Goal: Find specific page/section: Find specific page/section

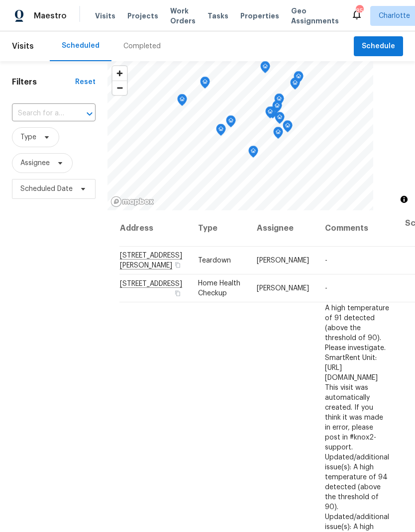
click at [181, 15] on span "Work Orders" at bounding box center [182, 16] width 25 height 20
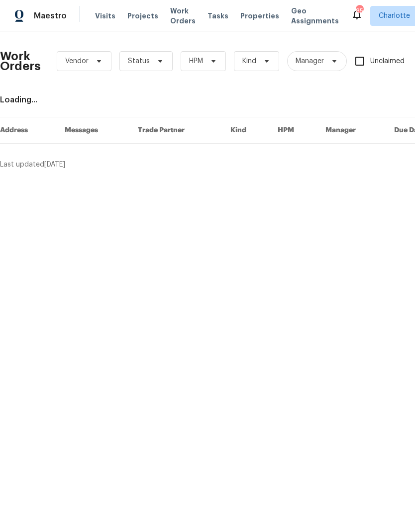
click at [158, 45] on div "Work Orders Vendor Status HPM Kind Manager Unclaimed ​" at bounding box center [273, 61] width 547 height 44
click at [156, 61] on icon at bounding box center [160, 61] width 8 height 8
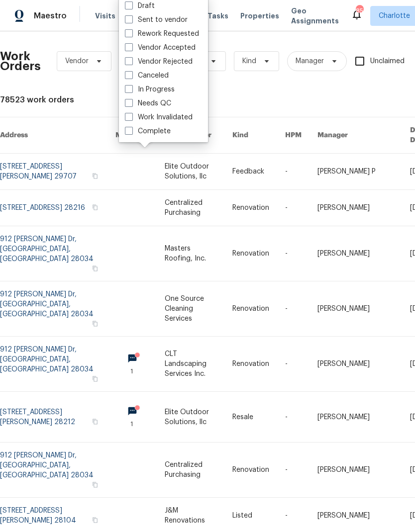
click at [170, 106] on label "Needs QC" at bounding box center [148, 103] width 46 height 10
click at [131, 105] on input "Needs QC" at bounding box center [128, 101] width 6 height 6
checkbox input "true"
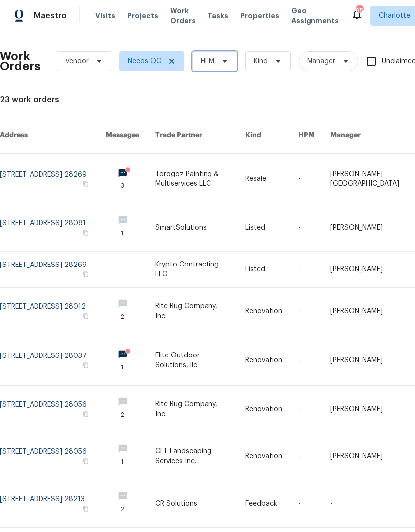
click at [226, 62] on icon at bounding box center [225, 61] width 8 height 8
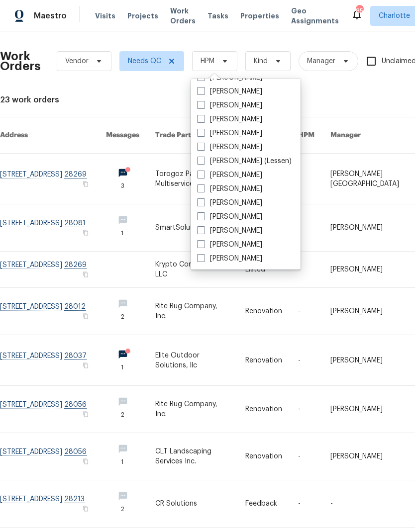
scroll to position [123, 0]
click at [243, 258] on label "[PERSON_NAME]" at bounding box center [229, 259] width 65 height 10
click at [203, 258] on input "[PERSON_NAME]" at bounding box center [200, 257] width 6 height 6
checkbox input "true"
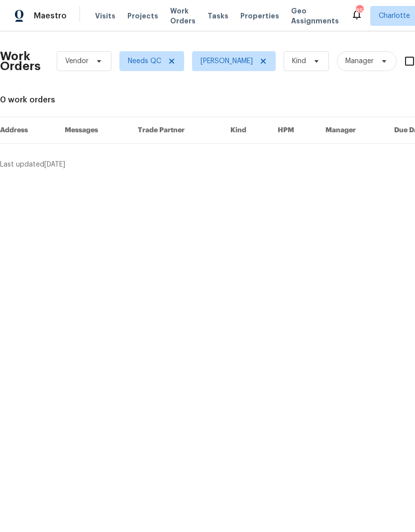
click at [55, 13] on span "Maestro" at bounding box center [50, 16] width 33 height 10
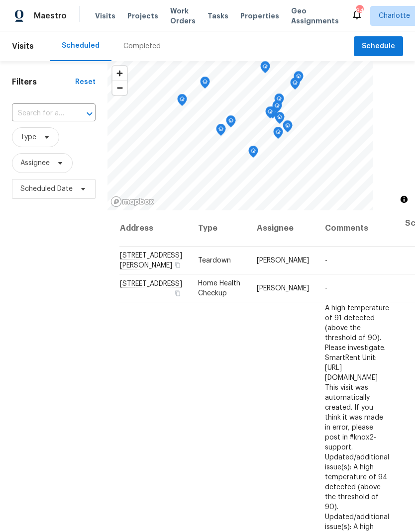
click at [66, 112] on input "text" at bounding box center [40, 113] width 56 height 15
type input "14716"
click at [72, 140] on li "14716 Peridot Ct, Pineville, NC 28134" at bounding box center [52, 136] width 83 height 17
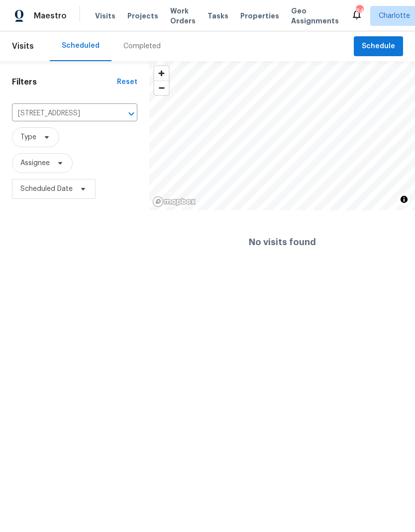
click at [116, 114] on icon "Clear" at bounding box center [118, 114] width 10 height 10
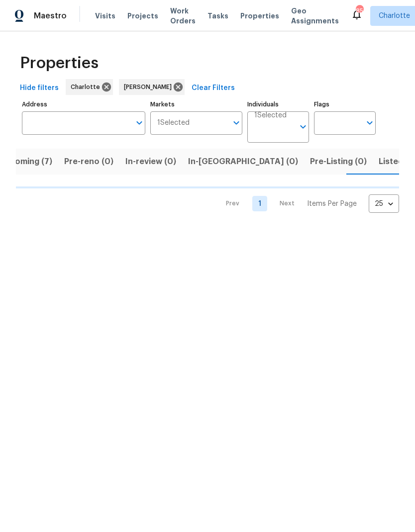
scroll to position [0, 23]
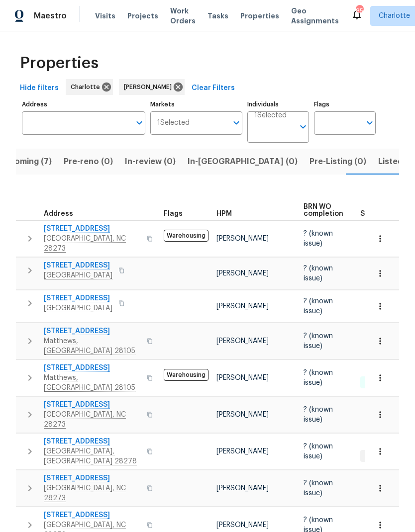
click at [214, 156] on span "In-reno (0)" at bounding box center [242, 162] width 110 height 14
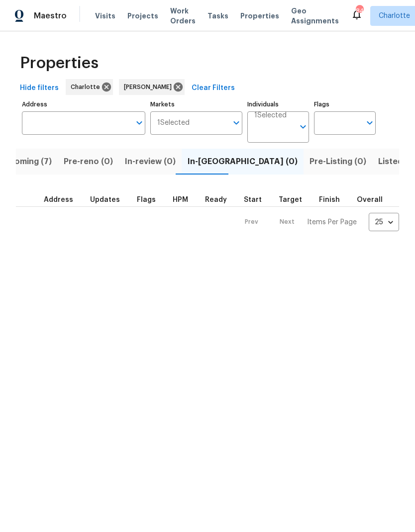
click at [40, 164] on span "Upcoming (7)" at bounding box center [25, 162] width 53 height 14
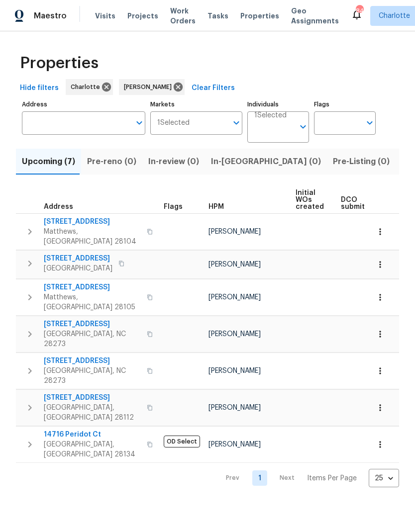
click at [236, 159] on span "In-reno (0)" at bounding box center [266, 162] width 110 height 14
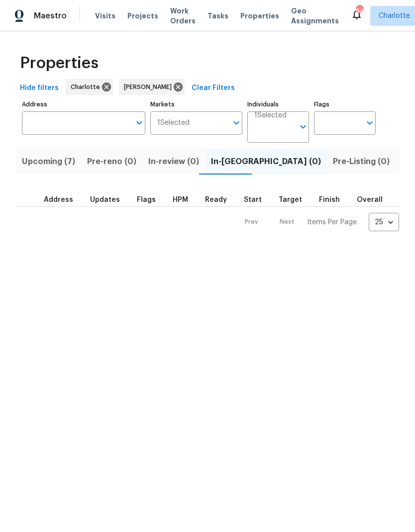
click at [60, 170] on button "Upcoming (7)" at bounding box center [48, 162] width 65 height 26
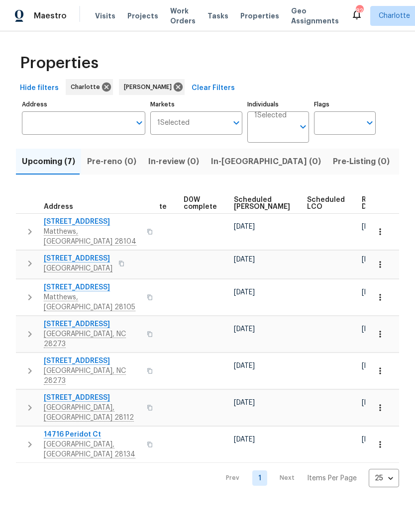
scroll to position [0, 260]
click at [362, 202] on span "Ready Date" at bounding box center [373, 203] width 22 height 14
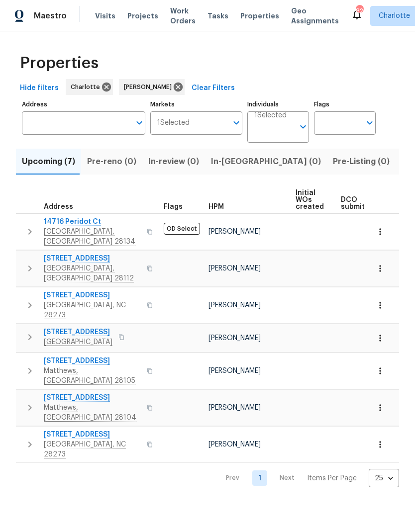
click at [25, 263] on icon "button" at bounding box center [30, 269] width 12 height 12
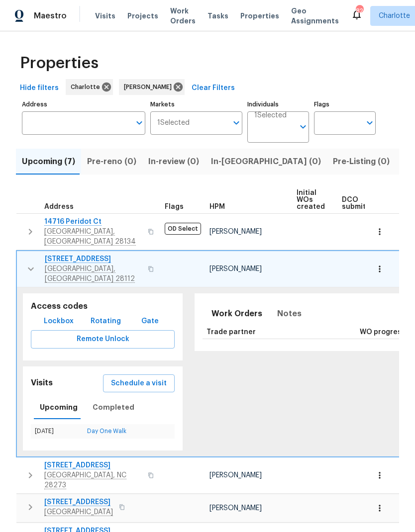
click at [27, 263] on icon "button" at bounding box center [31, 269] width 12 height 12
